Goal: Navigation & Orientation: Find specific page/section

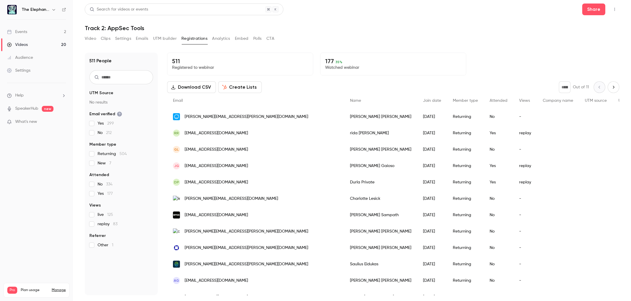
click at [42, 10] on h6 "The Elephant in AppSec Conference" at bounding box center [35, 10] width 27 height 6
click at [54, 11] on icon "button" at bounding box center [53, 9] width 5 height 5
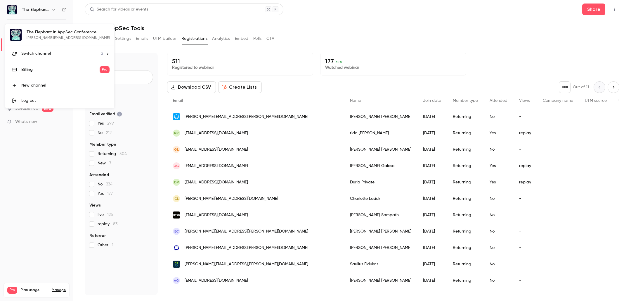
click at [48, 51] on span "Switch channel" at bounding box center [36, 54] width 30 height 6
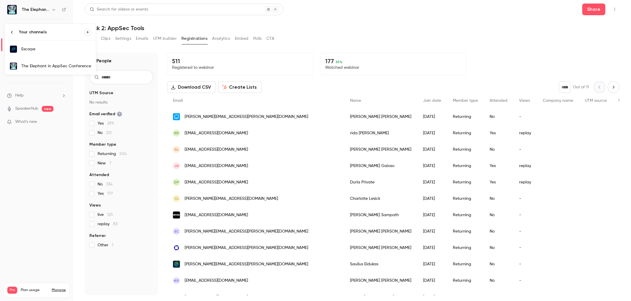
click at [54, 70] on link "The Elephant in AppSec Conference" at bounding box center [50, 66] width 91 height 17
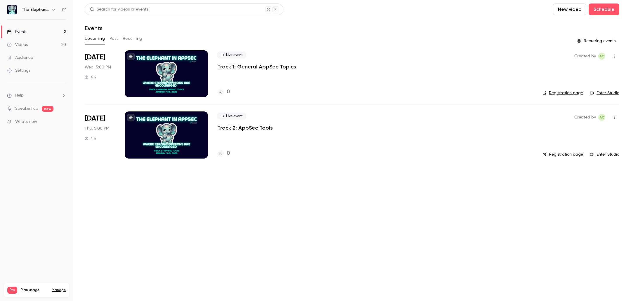
click at [53, 13] on button "button" at bounding box center [53, 9] width 7 height 7
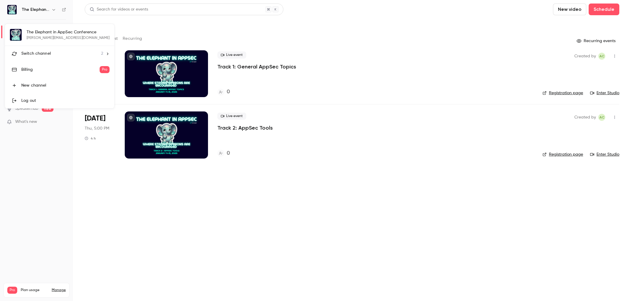
click at [49, 56] on span "Switch channel" at bounding box center [36, 54] width 30 height 6
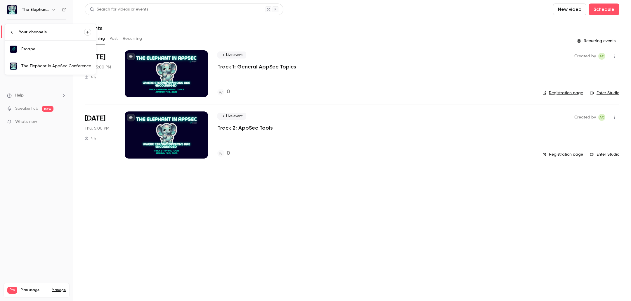
click at [55, 53] on link "Escape" at bounding box center [50, 49] width 91 height 17
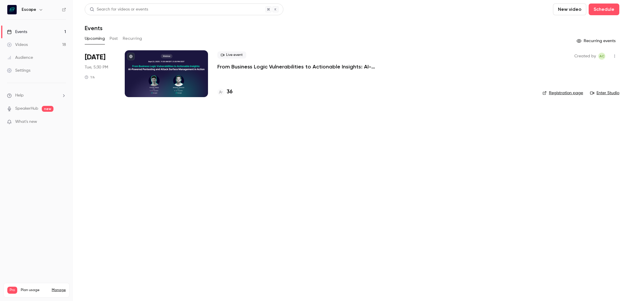
click at [228, 92] on h4 "36" at bounding box center [230, 92] width 6 height 8
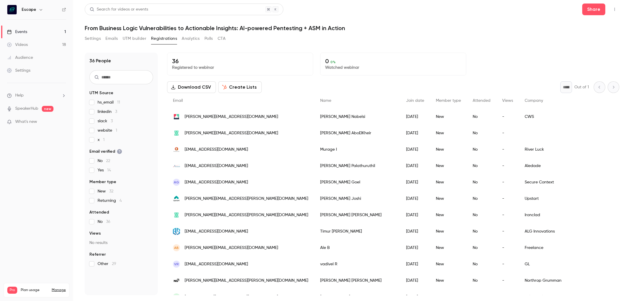
click at [37, 9] on button "button" at bounding box center [40, 9] width 7 height 7
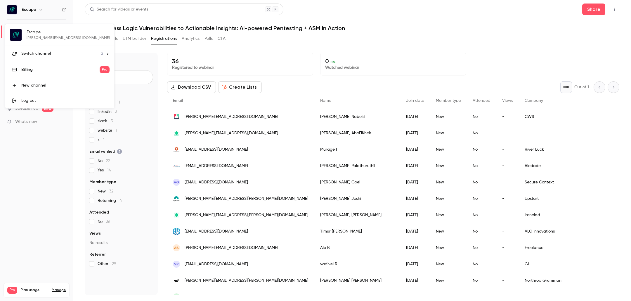
click at [38, 58] on li "Switch channel 2" at bounding box center [59, 53] width 109 height 15
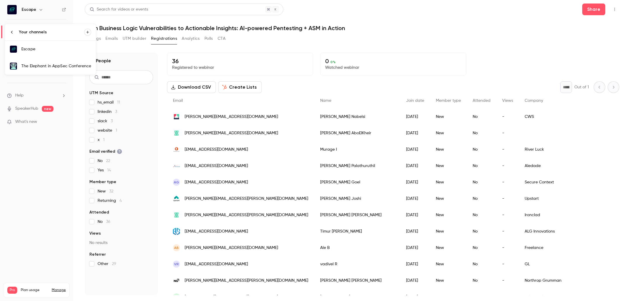
click at [44, 60] on link "The Elephant in AppSec Conference" at bounding box center [50, 66] width 91 height 17
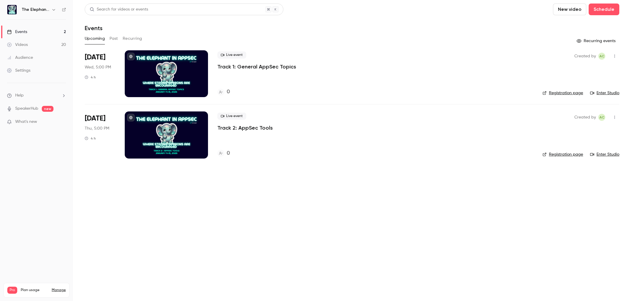
click at [34, 7] on h6 "The Elephant in AppSec Conference" at bounding box center [35, 10] width 27 height 6
click at [53, 8] on icon "button" at bounding box center [53, 9] width 5 height 5
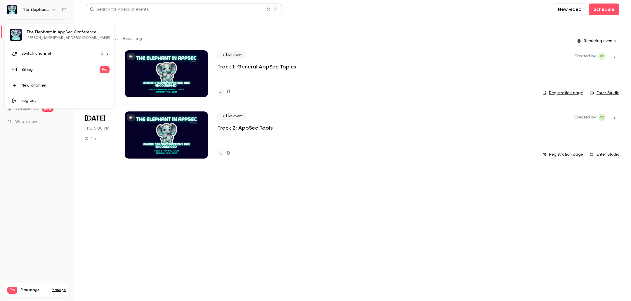
click at [46, 55] on span "Switch channel" at bounding box center [36, 54] width 30 height 6
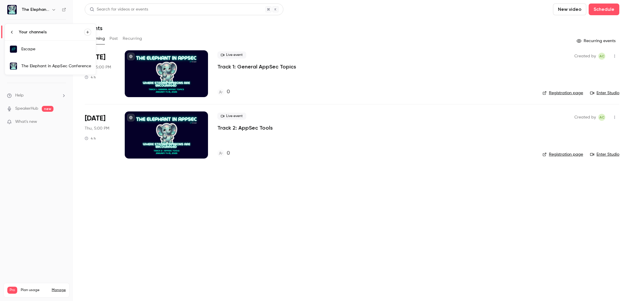
click at [47, 65] on div "The Elephant in AppSec Conference" at bounding box center [56, 66] width 70 height 6
click at [34, 10] on h6 "The Elephant in AppSec Conference" at bounding box center [35, 10] width 27 height 6
click at [51, 10] on icon "button" at bounding box center [53, 9] width 5 height 5
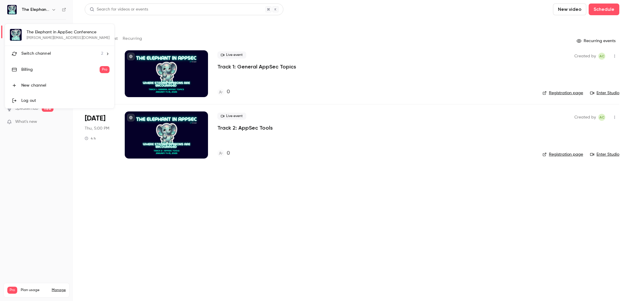
click at [39, 58] on li "Switch channel 2" at bounding box center [59, 53] width 109 height 15
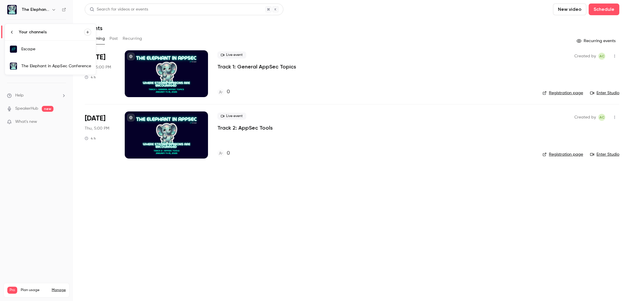
click at [36, 52] on link "Escape" at bounding box center [50, 49] width 91 height 17
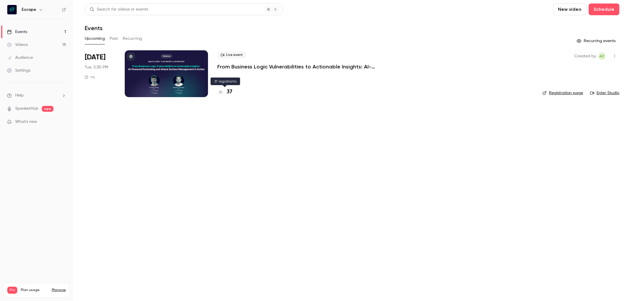
click at [228, 94] on h4 "37" at bounding box center [230, 92] width 6 height 8
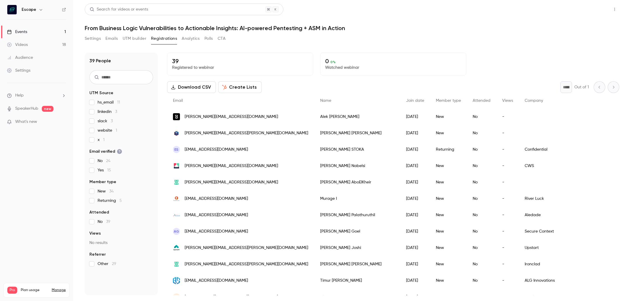
click at [593, 9] on button "Share" at bounding box center [593, 10] width 23 height 12
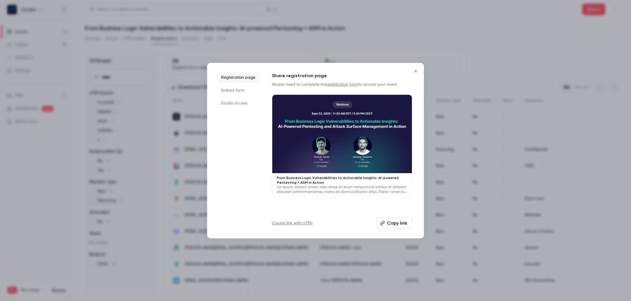
click at [387, 221] on button "Copy link" at bounding box center [394, 223] width 36 height 12
click at [345, 34] on div at bounding box center [315, 150] width 631 height 301
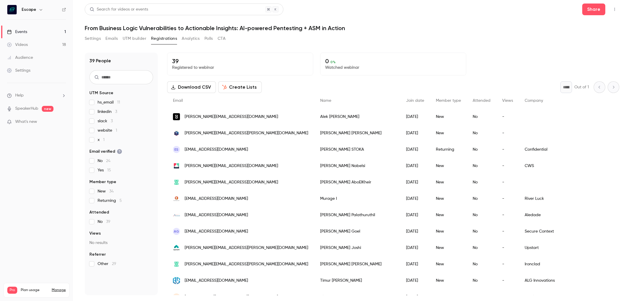
click at [93, 40] on button "Settings" at bounding box center [93, 38] width 16 height 9
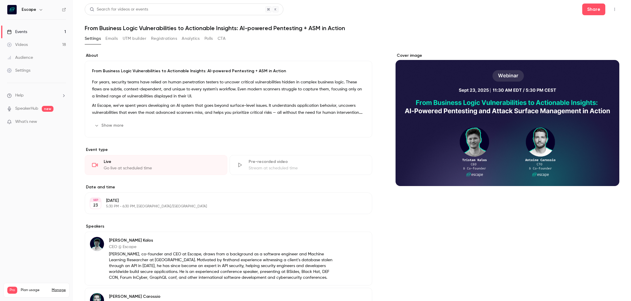
click at [109, 36] on button "Emails" at bounding box center [111, 38] width 12 height 9
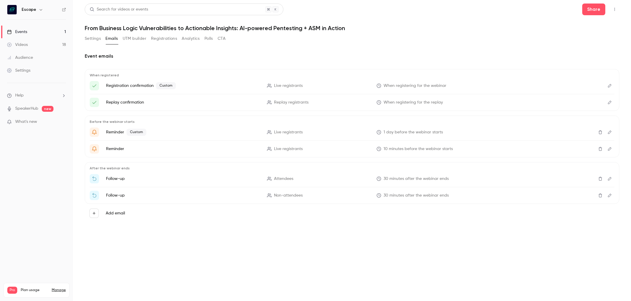
click at [93, 37] on button "Settings" at bounding box center [93, 38] width 16 height 9
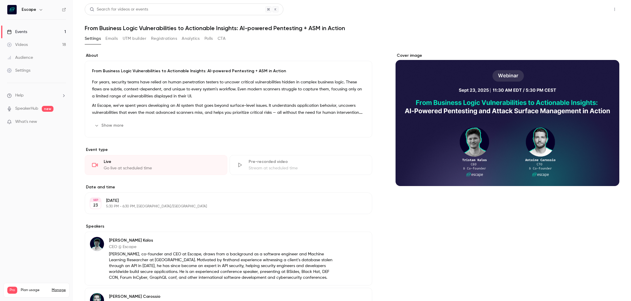
click at [590, 7] on button "Share" at bounding box center [593, 10] width 23 height 12
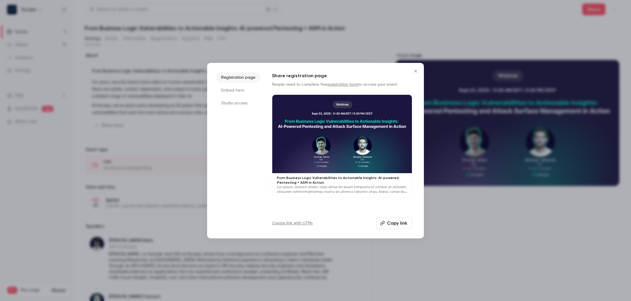
click at [393, 221] on button "Copy link" at bounding box center [394, 223] width 36 height 12
click at [154, 65] on div at bounding box center [315, 150] width 631 height 301
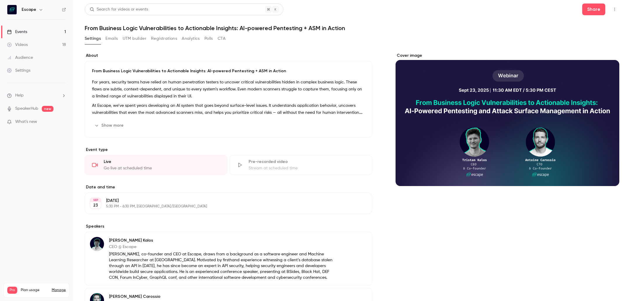
click at [142, 37] on button "UTM builder" at bounding box center [135, 38] width 24 height 9
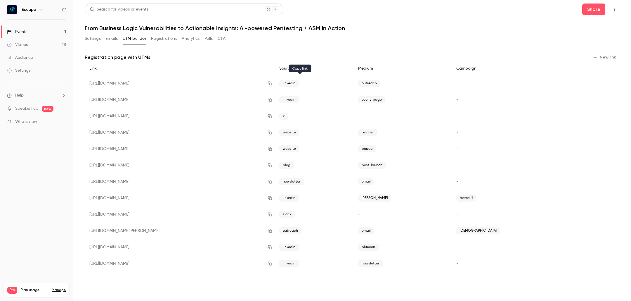
click at [272, 84] on icon "button" at bounding box center [270, 83] width 5 height 4
click at [606, 59] on button "New link" at bounding box center [604, 57] width 29 height 9
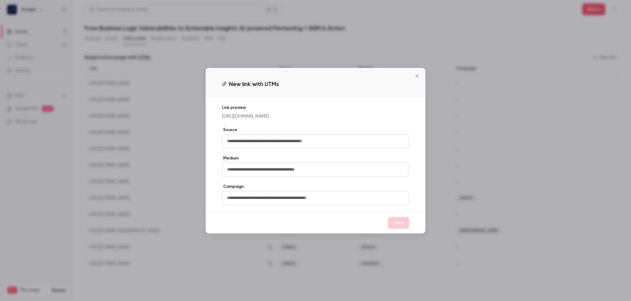
click at [358, 141] on input "text" at bounding box center [315, 141] width 187 height 14
type input "********"
click at [325, 170] on input "text" at bounding box center [315, 169] width 187 height 14
type input "****"
click at [405, 205] on input "text" at bounding box center [315, 198] width 187 height 14
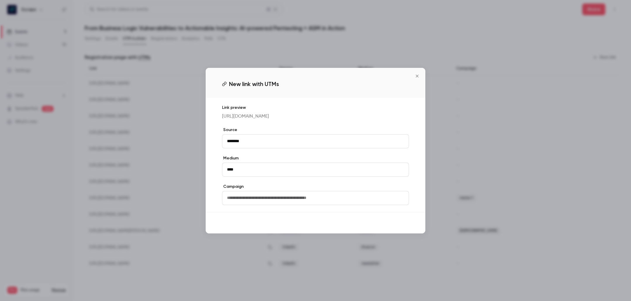
click at [395, 228] on button "Save" at bounding box center [398, 223] width 21 height 12
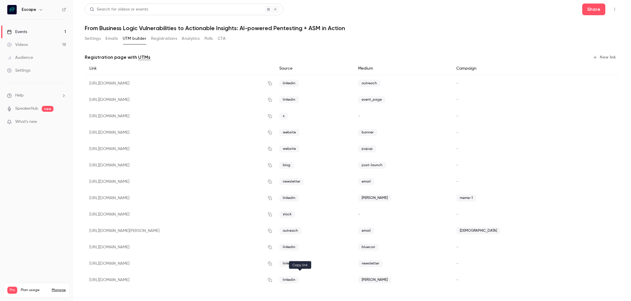
click at [275, 276] on button "button" at bounding box center [269, 279] width 9 height 9
click at [93, 40] on button "Settings" at bounding box center [93, 38] width 16 height 9
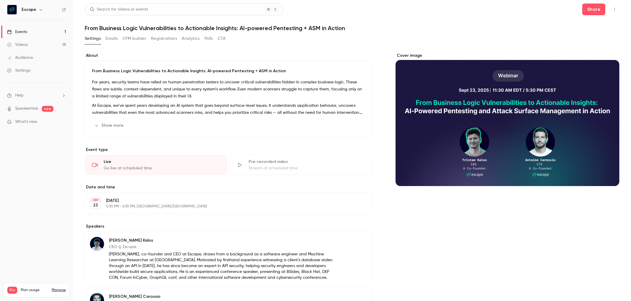
click at [172, 39] on button "Registrations" at bounding box center [164, 38] width 26 height 9
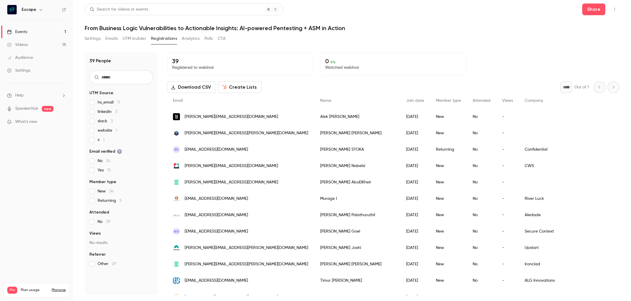
click at [137, 82] on input "text" at bounding box center [121, 77] width 64 height 14
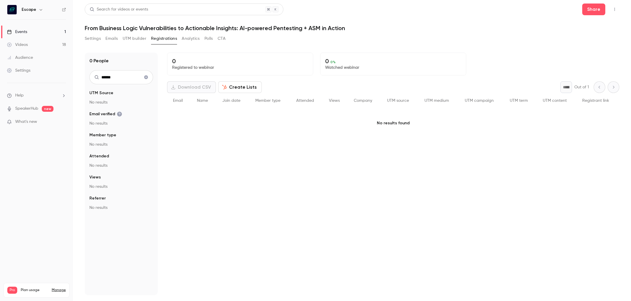
type input "******"
click at [145, 78] on icon "Clear search" at bounding box center [146, 77] width 4 height 4
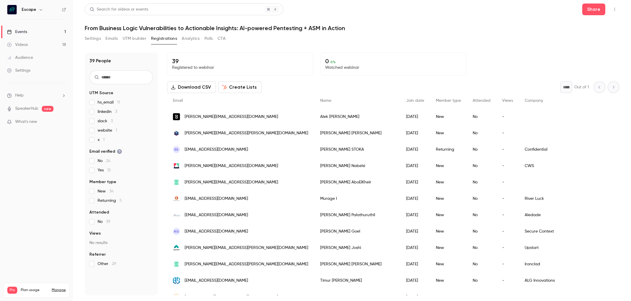
click at [119, 78] on input "text" at bounding box center [121, 77] width 64 height 14
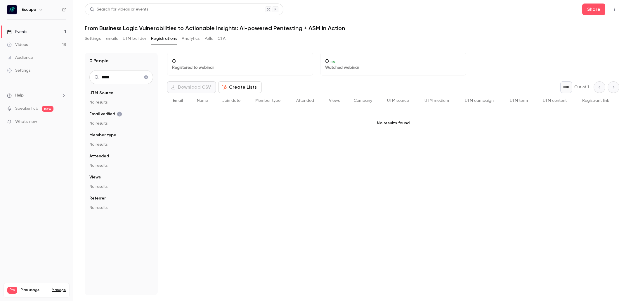
type input "*****"
click at [54, 31] on link "Events 1" at bounding box center [36, 31] width 73 height 13
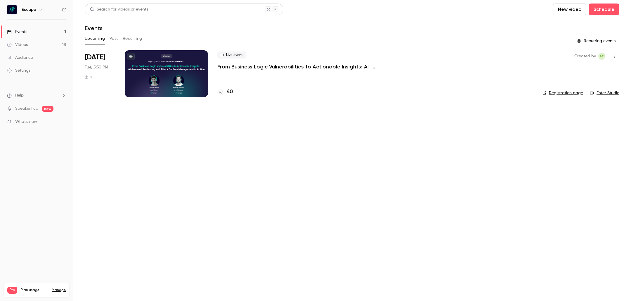
click at [228, 93] on h4 "40" at bounding box center [230, 92] width 6 height 8
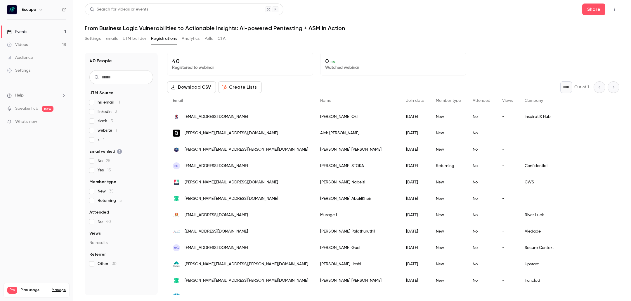
click at [122, 77] on input "text" at bounding box center [121, 77] width 64 height 14
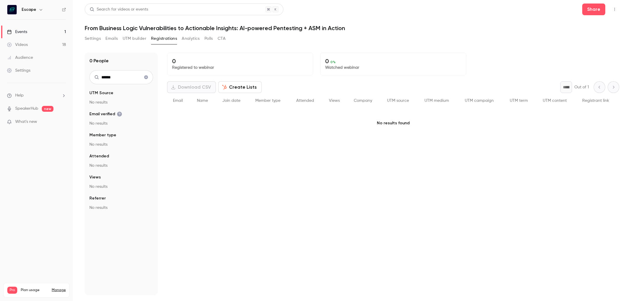
type input "******"
click at [147, 77] on icon "Clear search" at bounding box center [146, 77] width 4 height 4
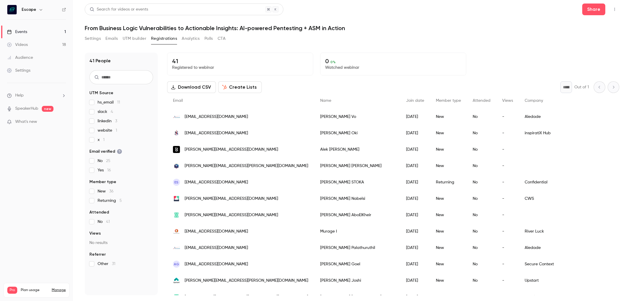
click at [24, 31] on div "Events" at bounding box center [17, 32] width 20 height 6
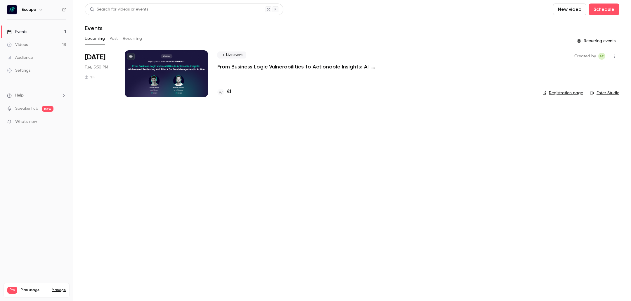
click at [26, 42] on div "Videos" at bounding box center [17, 45] width 21 height 6
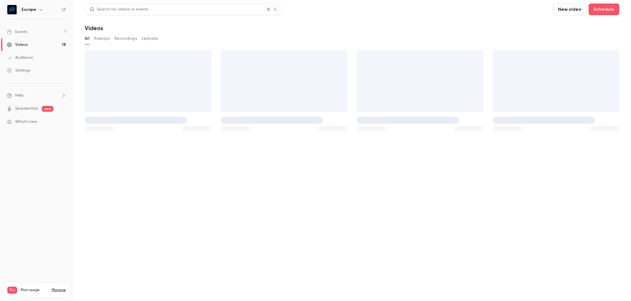
click at [27, 32] on div "Events" at bounding box center [17, 32] width 20 height 6
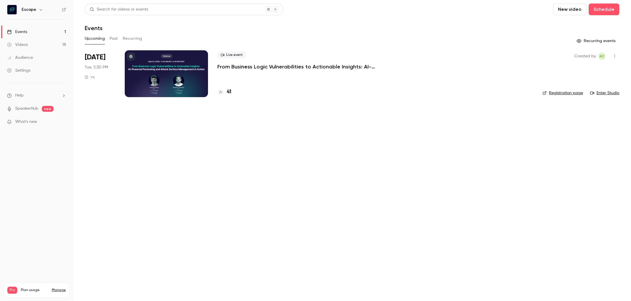
click at [112, 42] on button "Past" at bounding box center [114, 38] width 8 height 9
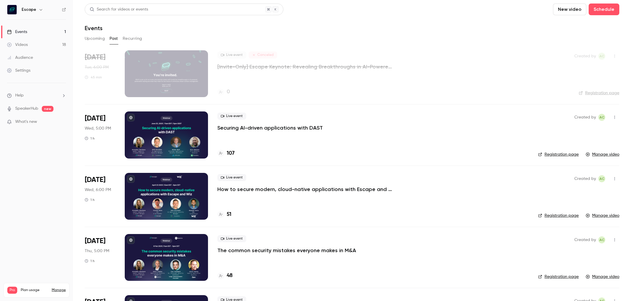
click at [87, 39] on button "Upcoming" at bounding box center [95, 38] width 20 height 9
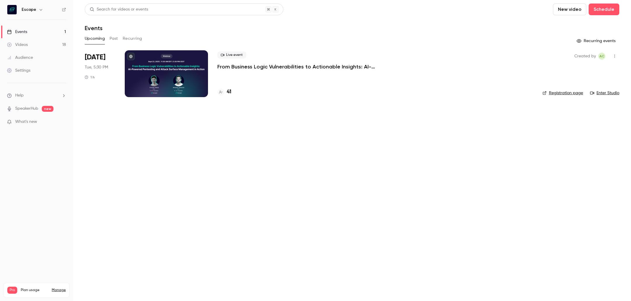
click at [232, 90] on div "41" at bounding box center [375, 92] width 316 height 8
click at [230, 91] on h4 "41" at bounding box center [229, 92] width 5 height 8
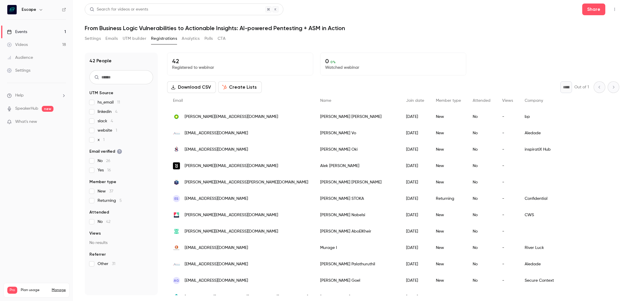
click at [87, 37] on button "Settings" at bounding box center [93, 38] width 16 height 9
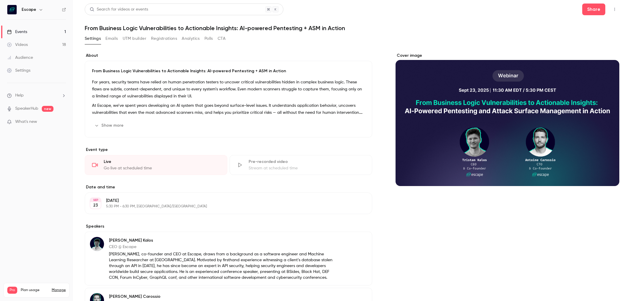
click at [121, 119] on div "From Business Logic Vulnerabilities to Actionable Insights: AI-powered Pentesti…" at bounding box center [228, 99] width 287 height 77
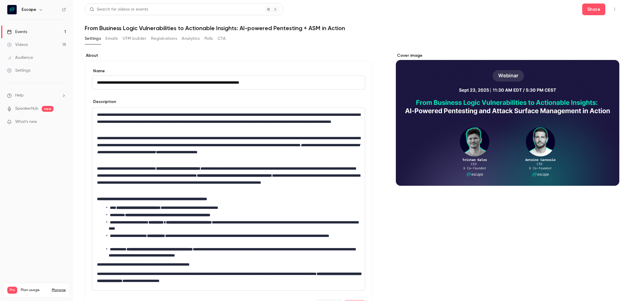
scroll to position [48, 0]
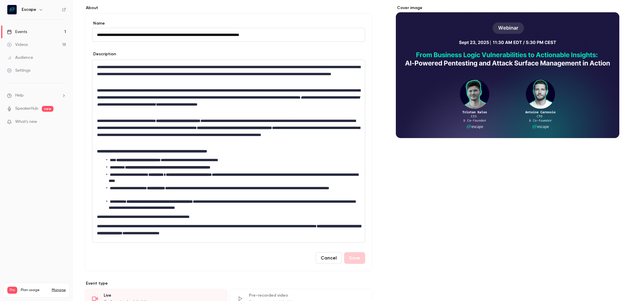
click at [60, 32] on link "Events 1" at bounding box center [36, 31] width 73 height 13
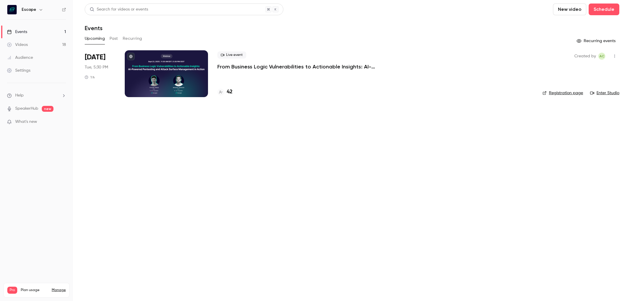
click at [228, 93] on h4 "42" at bounding box center [230, 92] width 6 height 8
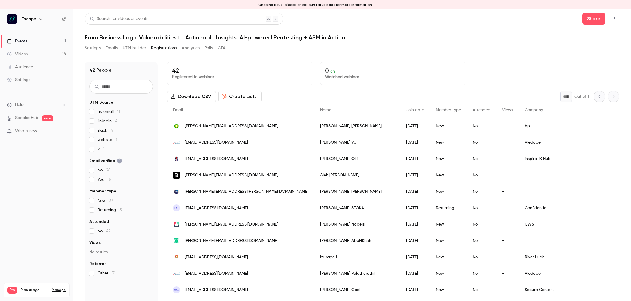
click at [42, 41] on link "Events 1" at bounding box center [36, 41] width 73 height 13
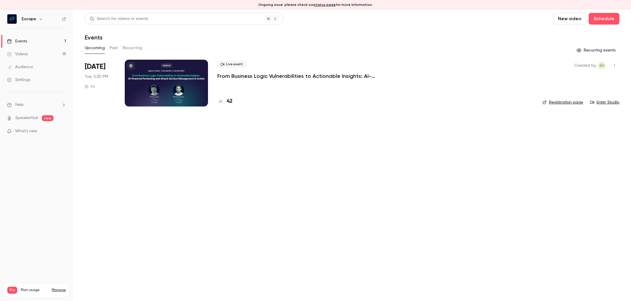
click at [240, 75] on p "From Business Logic Vulnerabilities to Actionable Insights: AI-powered Pentesti…" at bounding box center [304, 75] width 175 height 7
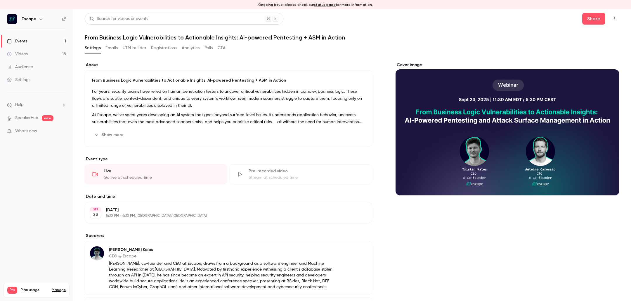
click at [54, 37] on link "Events 1" at bounding box center [36, 41] width 73 height 13
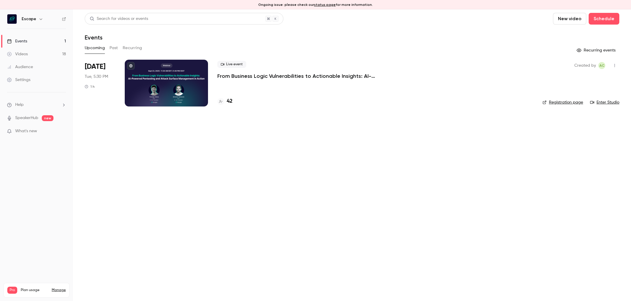
click at [609, 103] on link "Enter Studio" at bounding box center [604, 102] width 29 height 6
click at [144, 195] on main "Search for videos or events New video Schedule Events Upcoming Past Recurring R…" at bounding box center [352, 154] width 558 height 291
